Goal: Obtain resource: Obtain resource

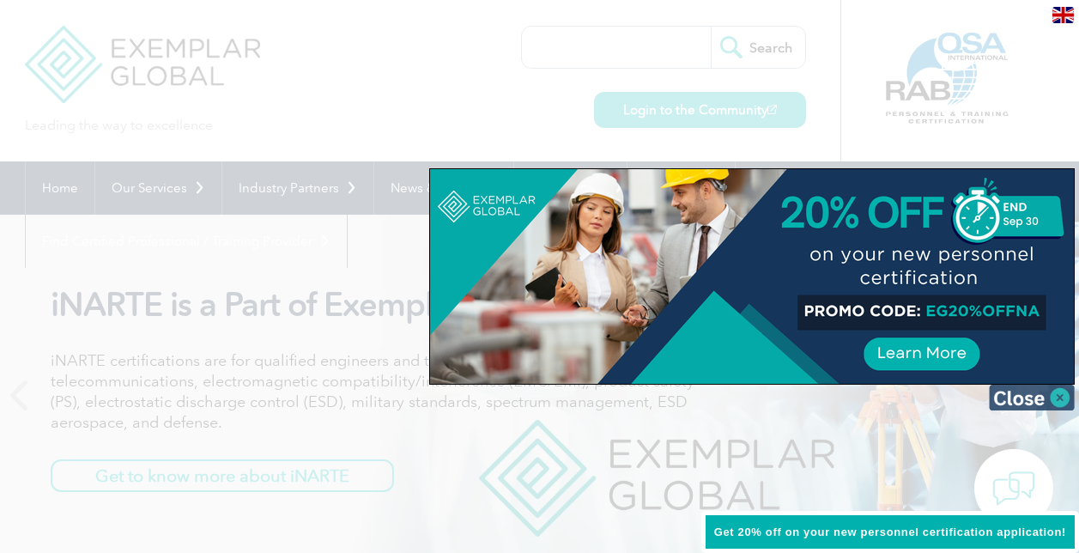
click at [1064, 396] on img at bounding box center [1032, 397] width 86 height 26
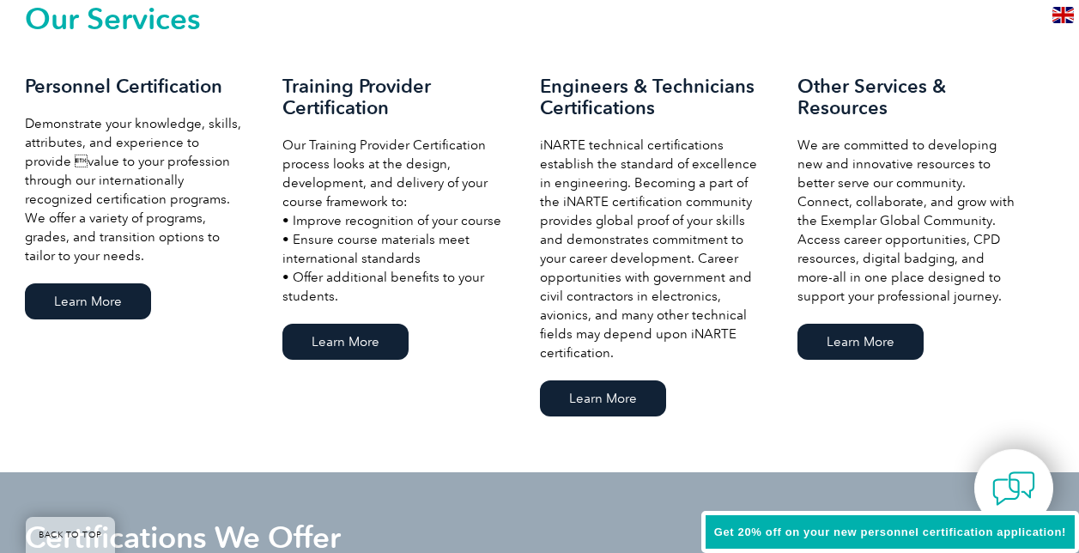
scroll to position [1235, 0]
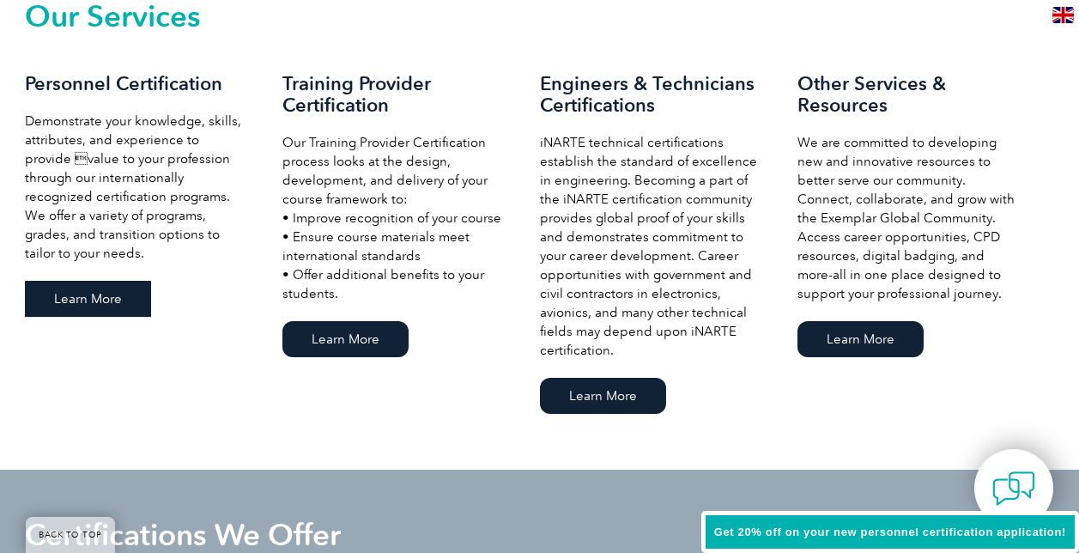
click at [109, 286] on link "Learn More" at bounding box center [88, 299] width 126 height 36
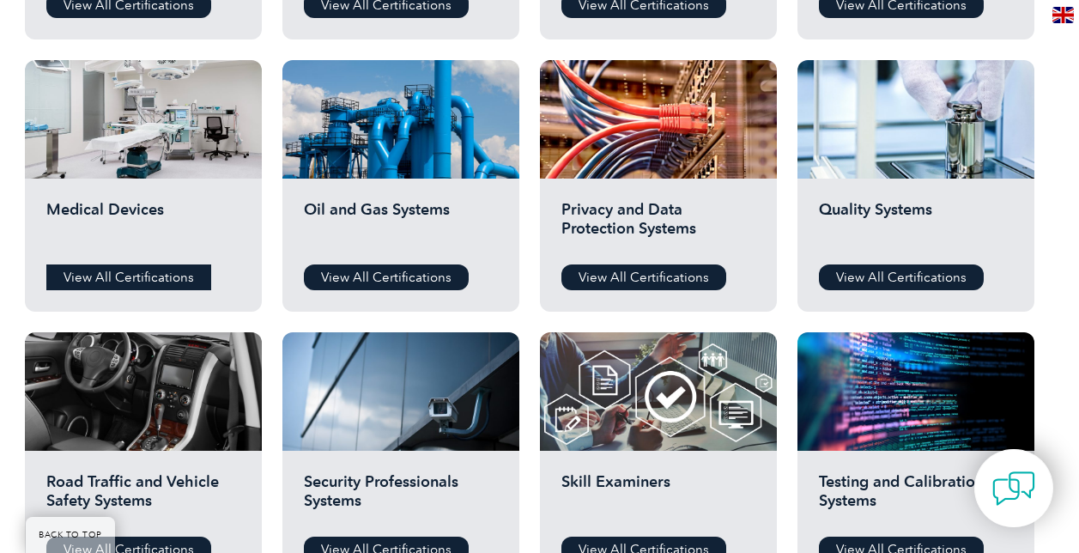
scroll to position [1138, 0]
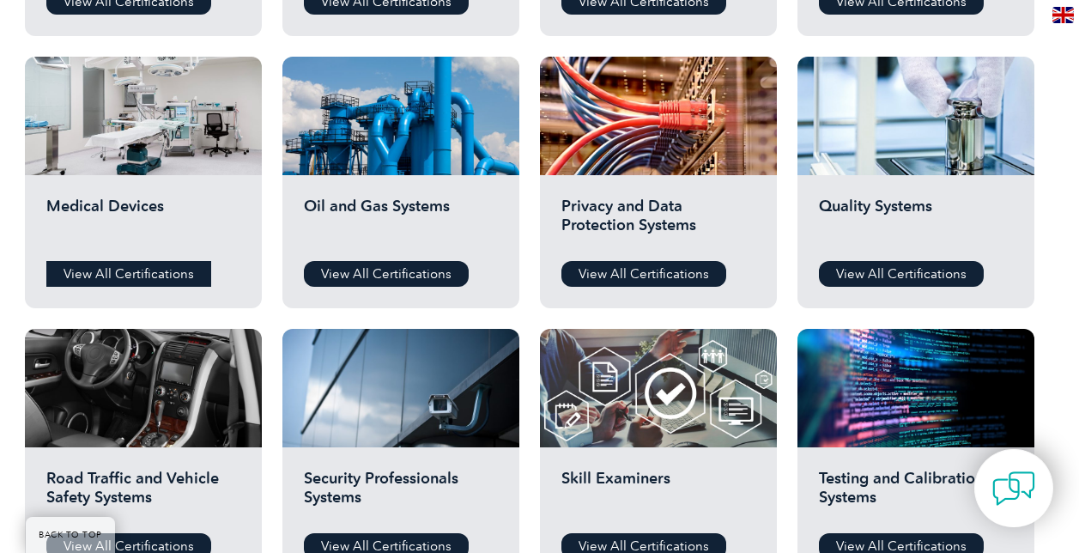
click at [178, 261] on link "View All Certifications" at bounding box center [128, 274] width 165 height 26
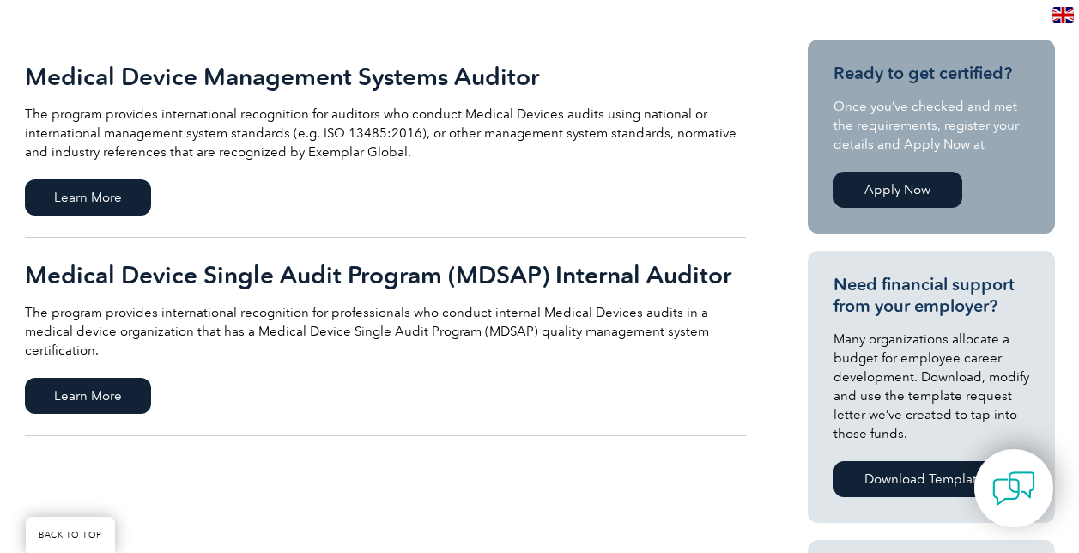
scroll to position [400, 0]
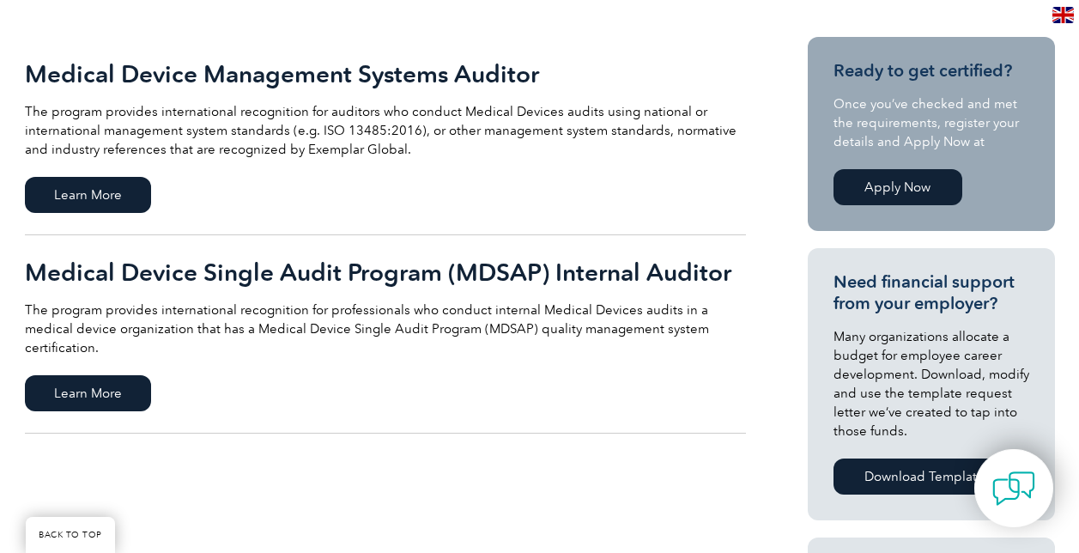
click at [125, 185] on span "Learn More" at bounding box center [88, 195] width 126 height 36
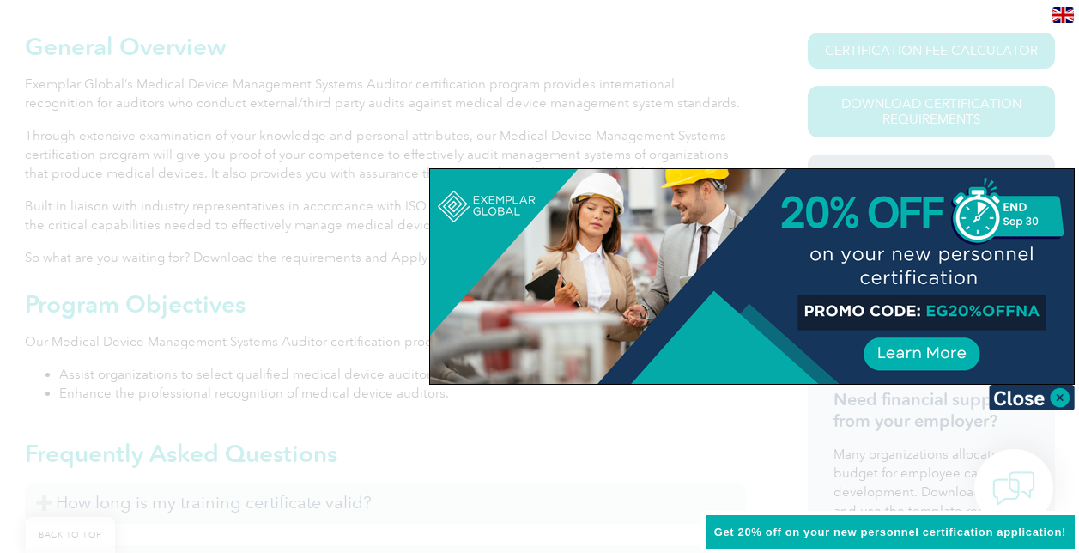
scroll to position [406, 0]
click at [1051, 391] on img at bounding box center [1032, 397] width 86 height 26
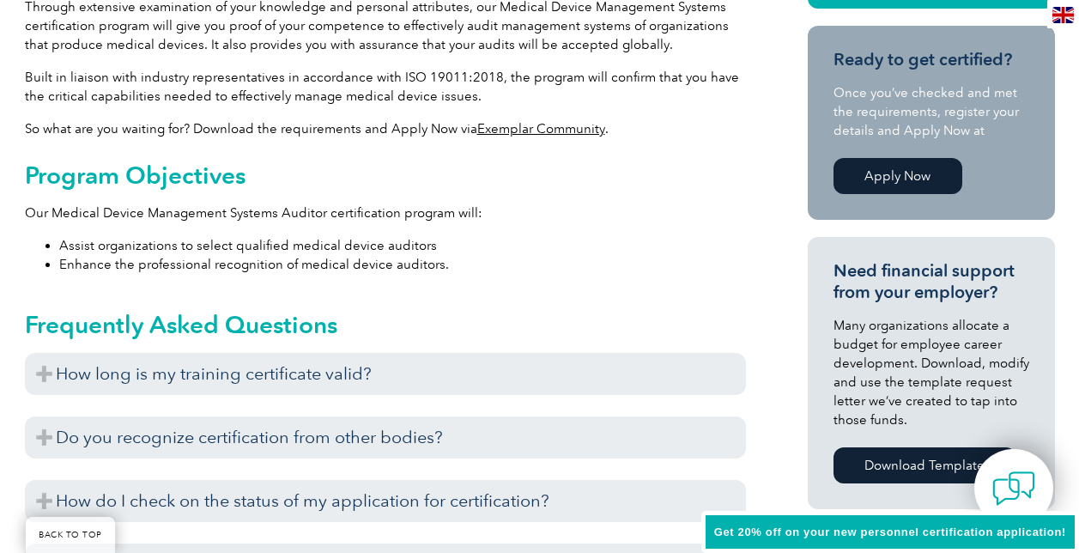
scroll to position [565, 0]
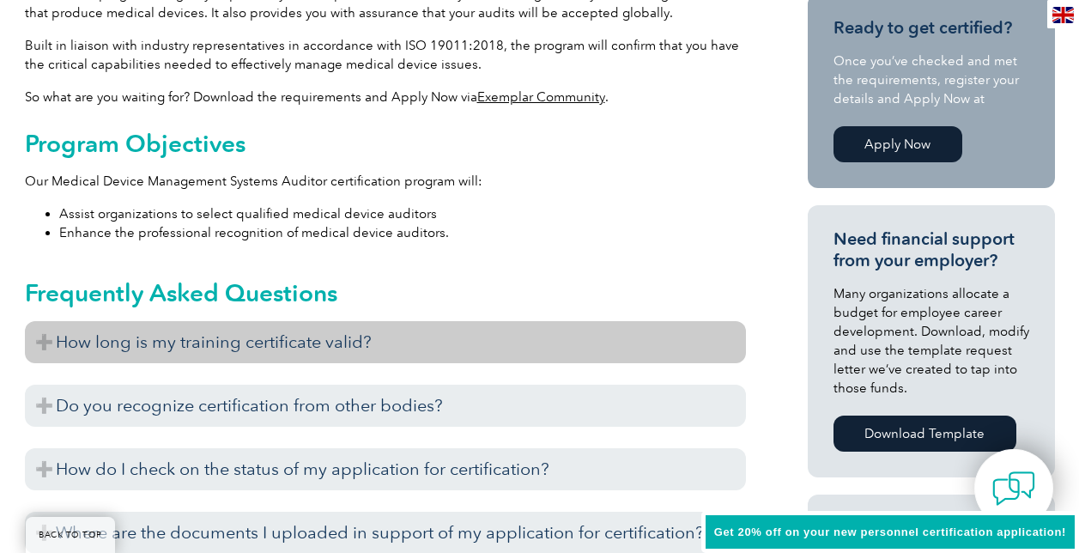
click at [337, 335] on h3 "How long is my training certificate valid?" at bounding box center [385, 342] width 721 height 42
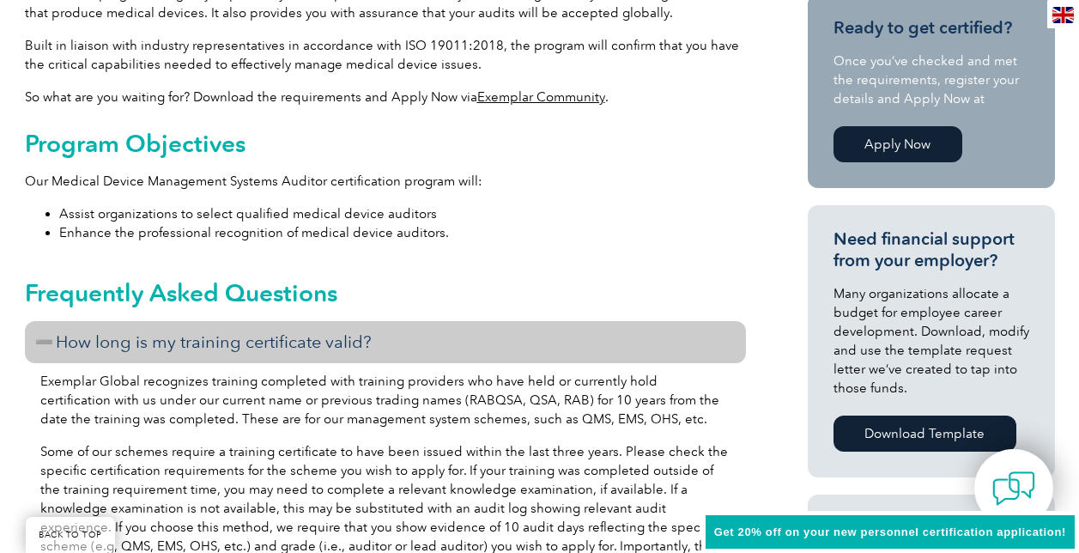
click at [337, 335] on h3 "How long is my training certificate valid?" at bounding box center [385, 342] width 721 height 42
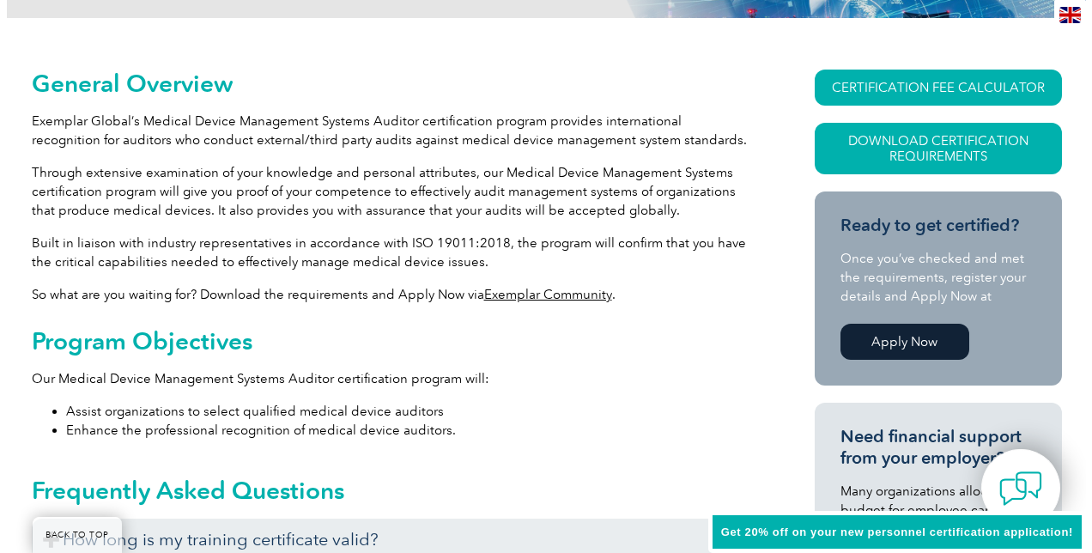
scroll to position [368, 0]
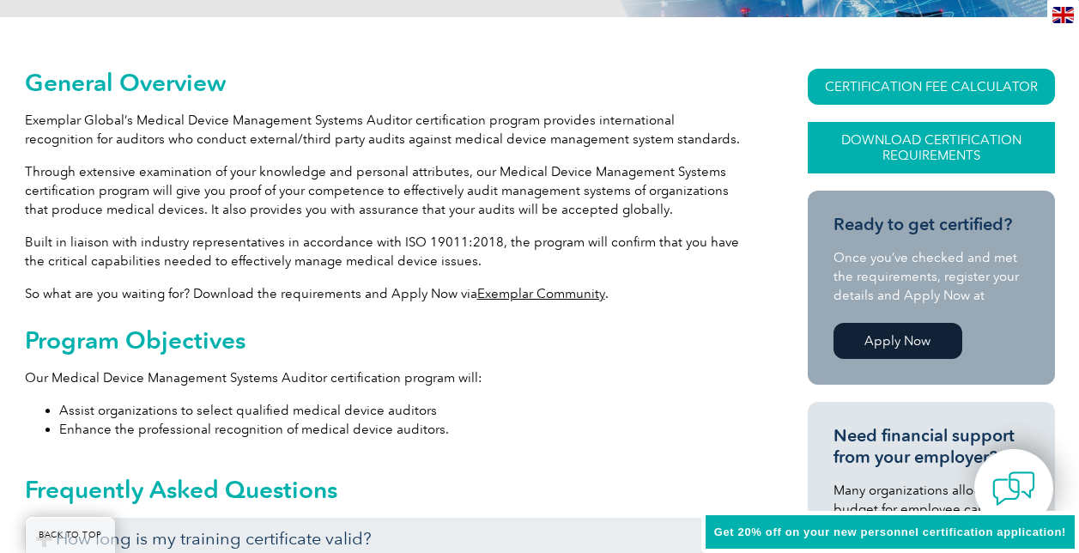
click at [936, 144] on link "Download Certification Requirements" at bounding box center [931, 147] width 247 height 51
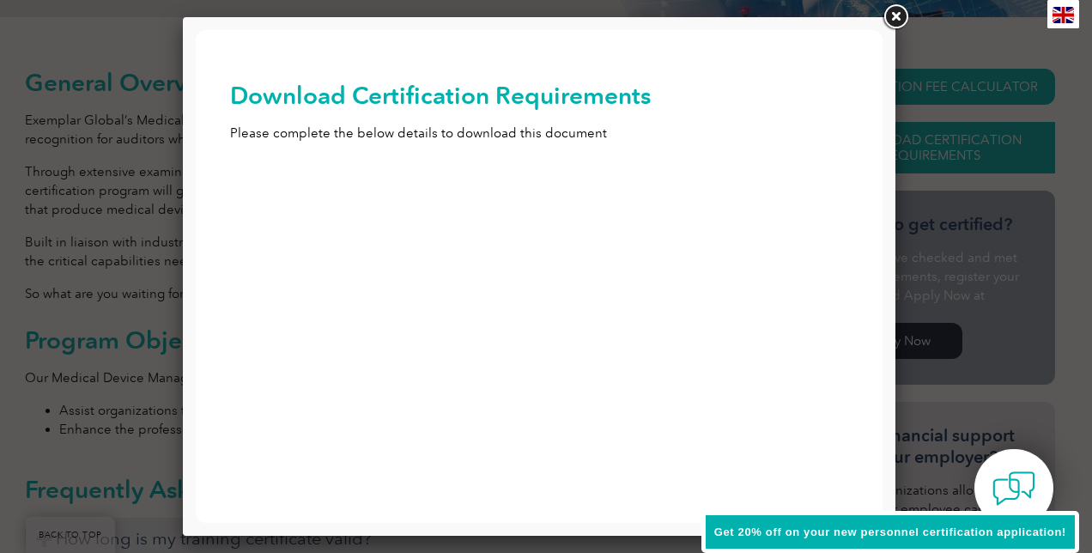
scroll to position [0, 0]
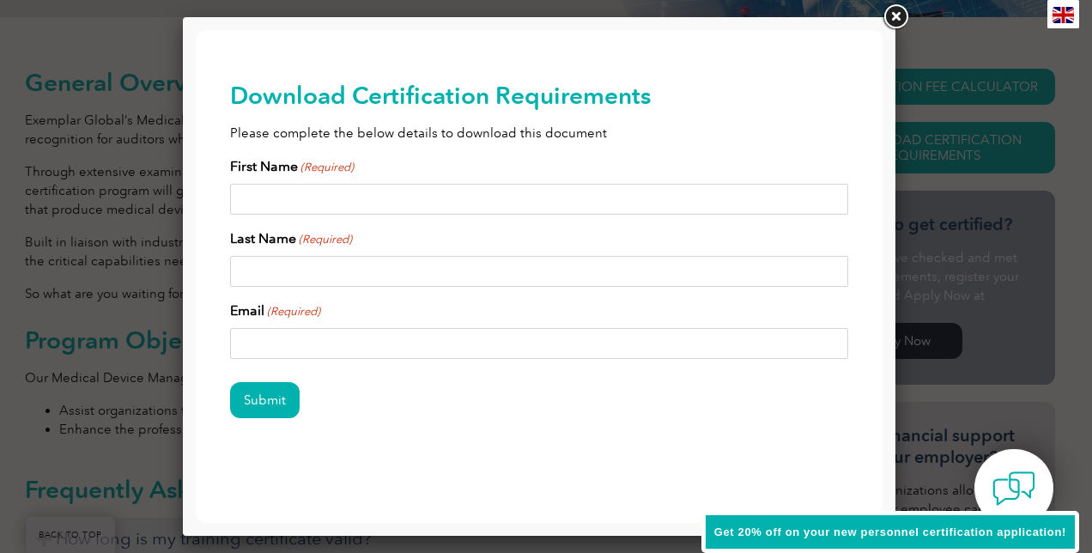
click at [529, 196] on input "First Name (Required)" at bounding box center [539, 199] width 618 height 31
type input "Josh"
type input "Fray"
type input "mr.joshfray@gmail.com"
click at [259, 404] on input "Submit" at bounding box center [265, 400] width 70 height 36
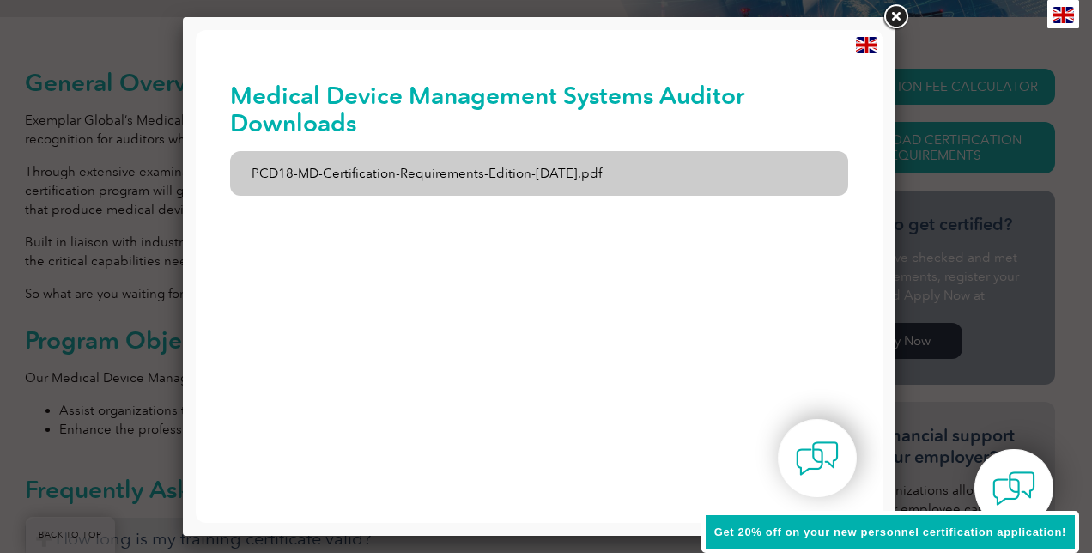
click at [475, 175] on link "PCD18-MD-Certification-Requirements-Edition-1-June-2020.pdf" at bounding box center [539, 173] width 618 height 45
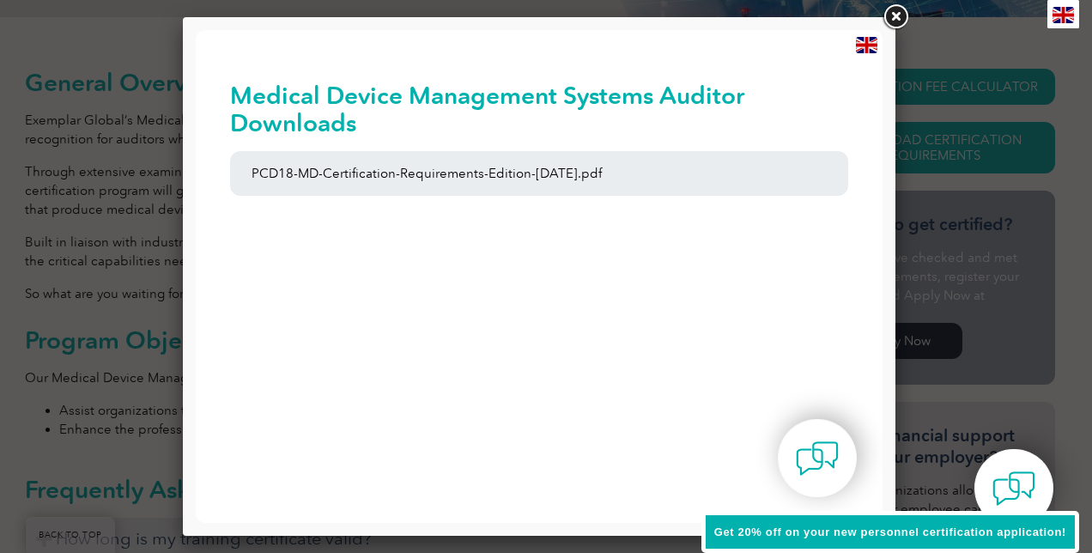
click at [893, 10] on link at bounding box center [895, 17] width 31 height 31
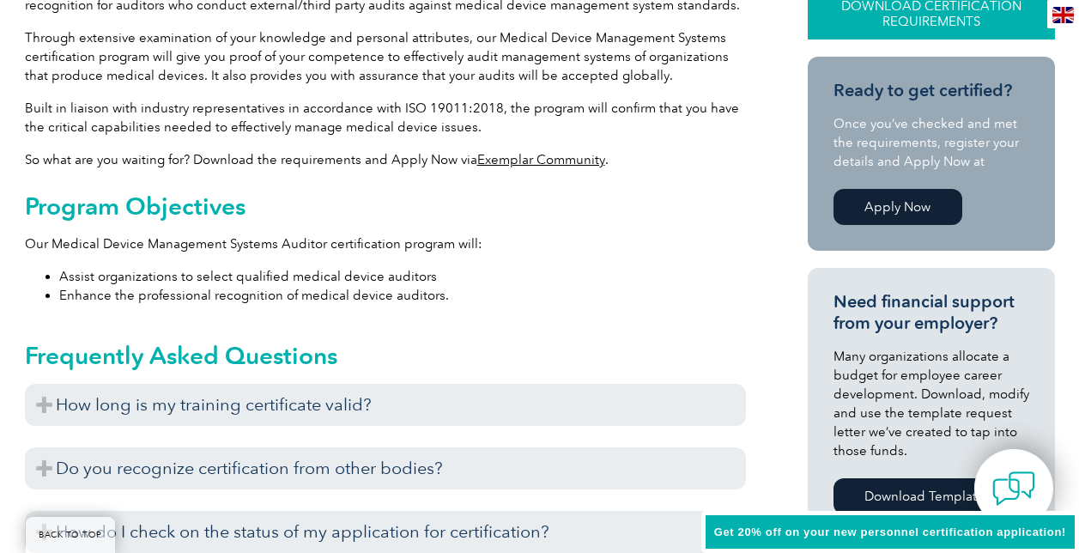
scroll to position [505, 0]
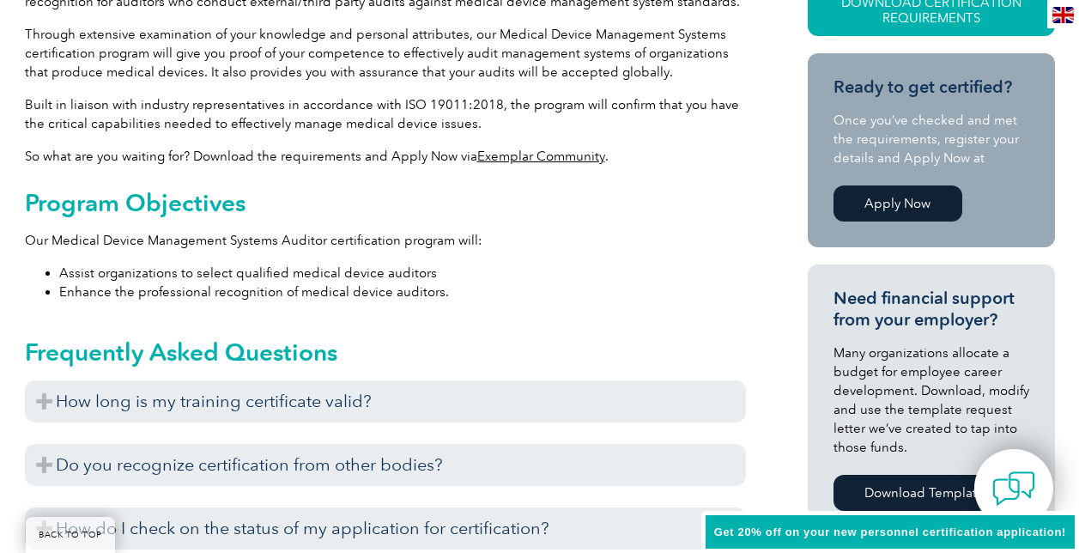
click at [885, 202] on link "Apply Now" at bounding box center [897, 203] width 129 height 36
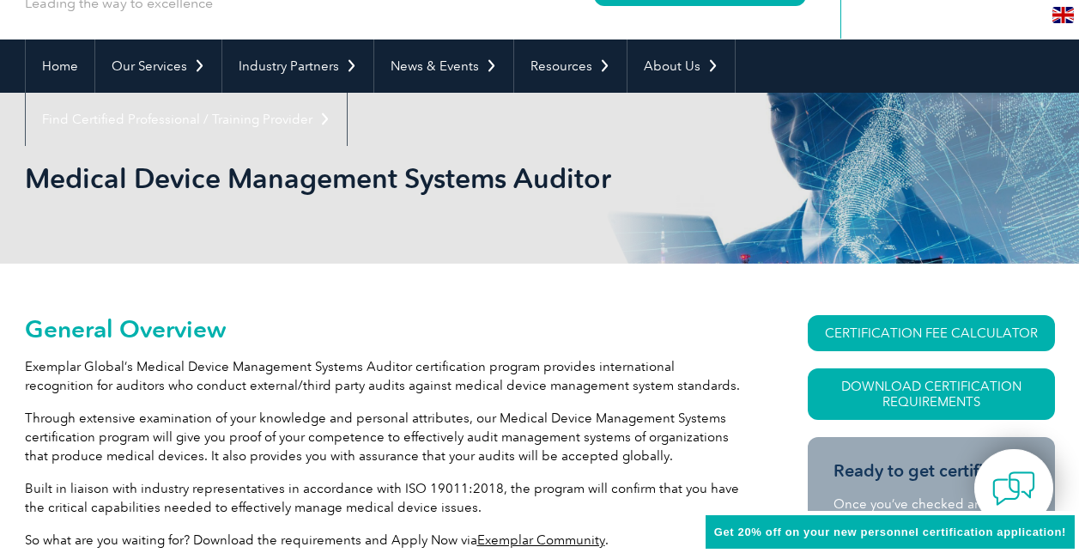
scroll to position [0, 0]
